Goal: Information Seeking & Learning: Learn about a topic

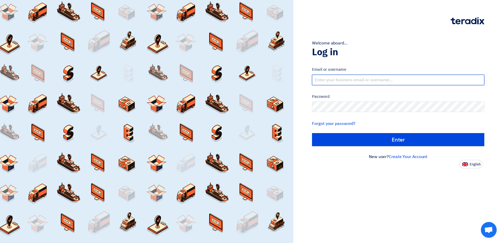
click at [464, 81] on input "text" at bounding box center [398, 80] width 172 height 11
paste input "mailto:[EMAIL_ADDRESS][DOMAIN_NAME]"
drag, startPoint x: 329, startPoint y: 79, endPoint x: 251, endPoint y: 80, distance: 77.9
click at [251, 80] on div "Welcome aboard... Log in Email or username mailto:[EMAIL_ADDRESS][DOMAIN_NAME] …" at bounding box center [251, 121] width 503 height 243
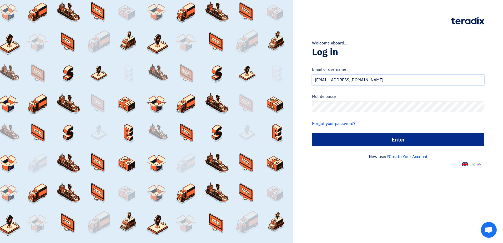
type input "[EMAIL_ADDRESS][DOMAIN_NAME]"
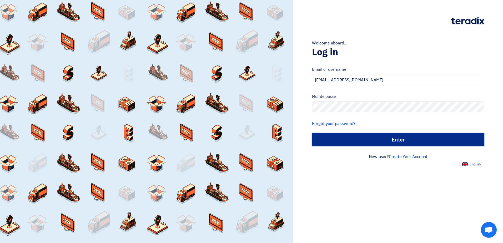
click at [353, 139] on input "الدخول" at bounding box center [398, 139] width 172 height 13
type input "Sign in"
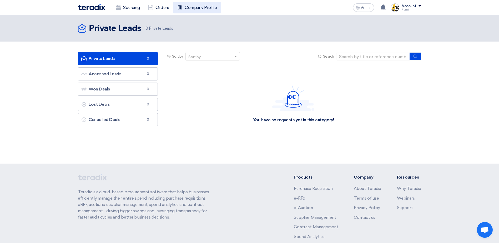
click at [215, 8] on font "Company Profile" at bounding box center [201, 7] width 32 height 6
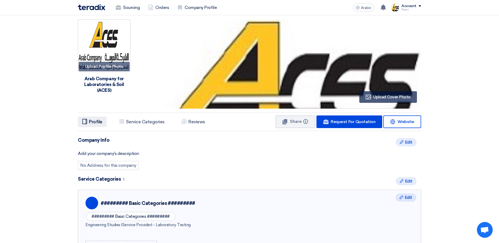
click at [94, 120] on h5 "Profile" at bounding box center [95, 121] width 13 height 5
click at [123, 11] on font "Sourcing" at bounding box center [131, 7] width 17 height 6
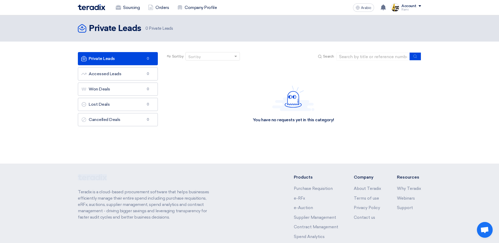
drag, startPoint x: 76, startPoint y: 177, endPoint x: 98, endPoint y: 178, distance: 21.6
click at [98, 178] on div "Teradix is a cloud-based procurement software that helps businesses efficiently…" at bounding box center [249, 223] width 351 height 98
drag, startPoint x: 98, startPoint y: 178, endPoint x: 75, endPoint y: 163, distance: 27.3
click at [75, 163] on div "Private Leads Private Leads 0 Private Leads" at bounding box center [249, 89] width 499 height 148
click at [147, 9] on link "Orders" at bounding box center [158, 8] width 29 height 12
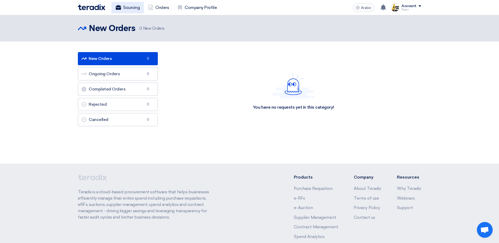
click at [135, 10] on font "Sourcing" at bounding box center [131, 7] width 17 height 6
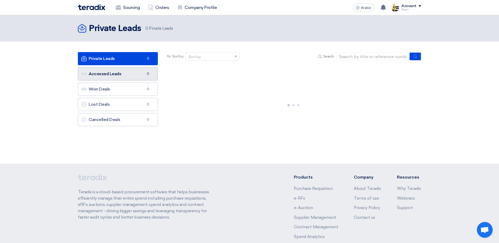
click at [126, 74] on link "Accessed Leads Accessed Leads 0" at bounding box center [118, 73] width 80 height 13
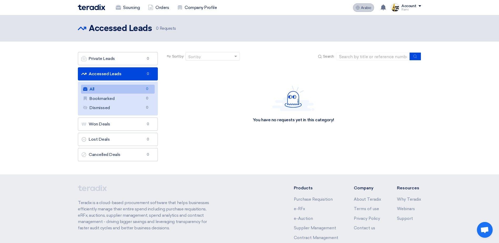
click at [358, 10] on button "Arabic ع" at bounding box center [363, 7] width 21 height 8
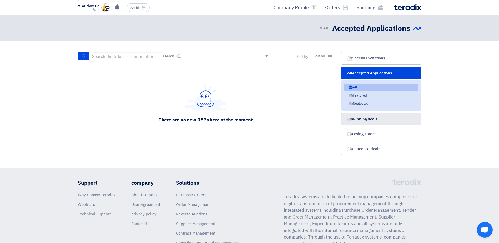
click at [365, 121] on font "Winning deals" at bounding box center [364, 119] width 25 height 6
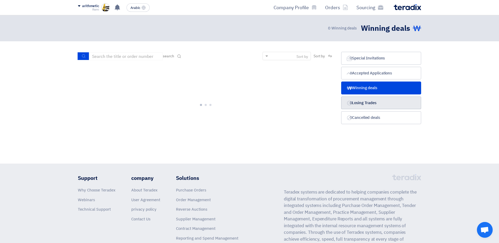
click at [366, 104] on font "Losing Trades" at bounding box center [364, 103] width 24 height 6
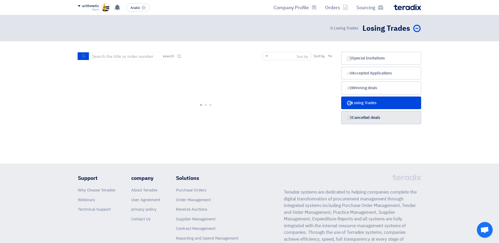
click at [367, 117] on font "Cancelled deals" at bounding box center [366, 118] width 28 height 6
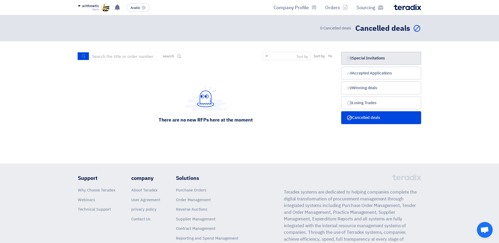
click at [368, 63] on link "Special Invitations Special Invitations 0" at bounding box center [381, 58] width 80 height 13
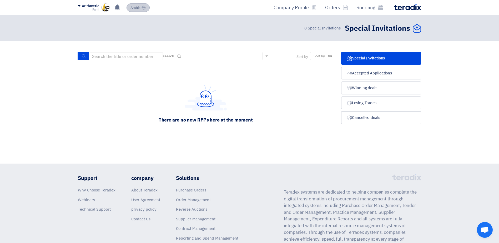
click at [143, 8] on use at bounding box center [144, 8] width 4 height 4
